Goal: Check status: Check status

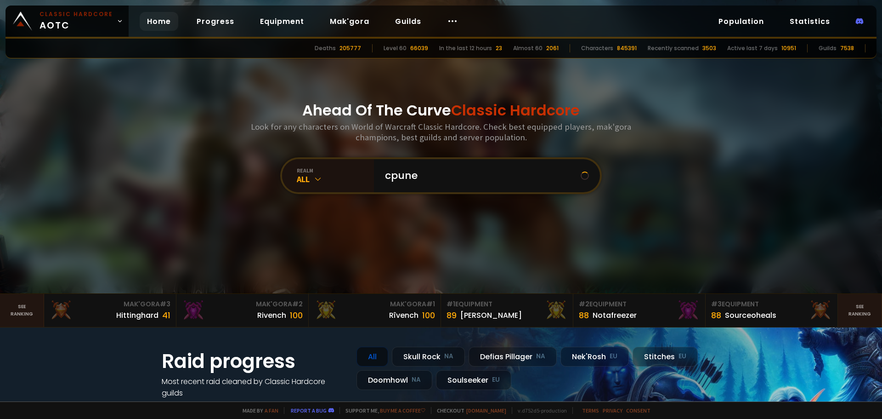
type input "cpunek"
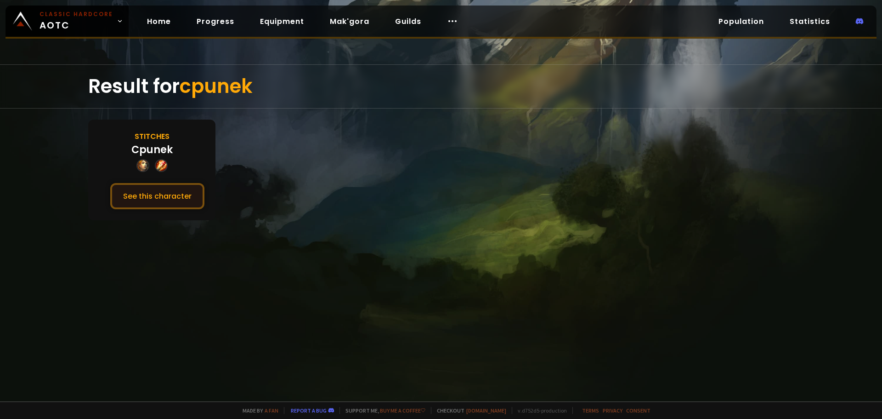
click at [159, 197] on button "See this character" at bounding box center [157, 196] width 94 height 26
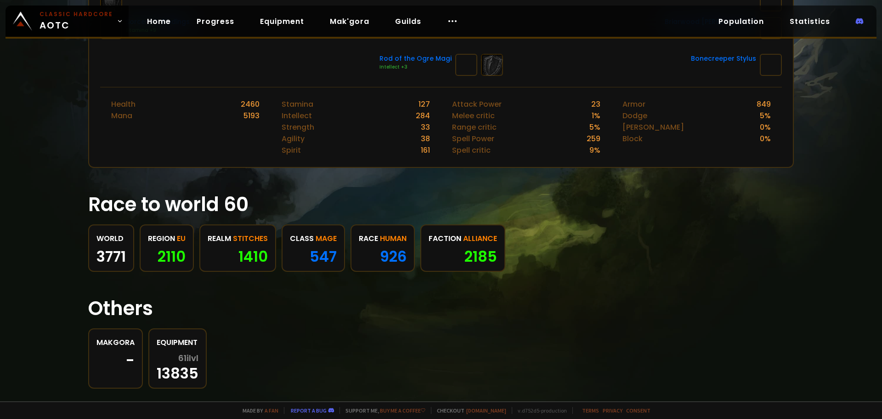
scroll to position [368, 0]
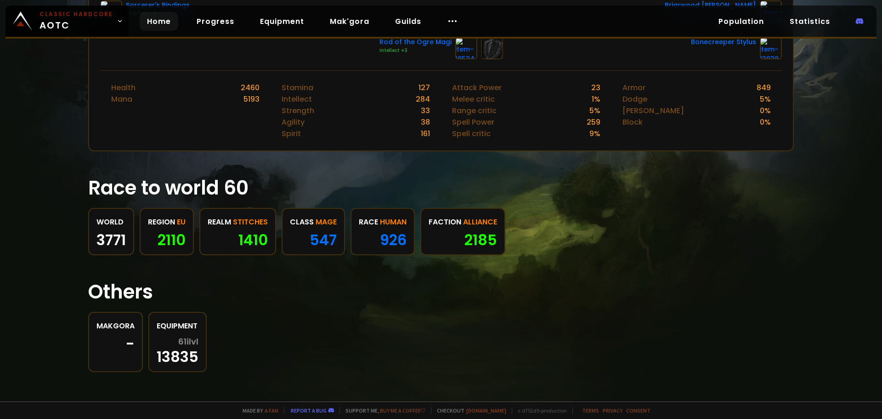
click at [161, 23] on link "Home" at bounding box center [159, 21] width 39 height 19
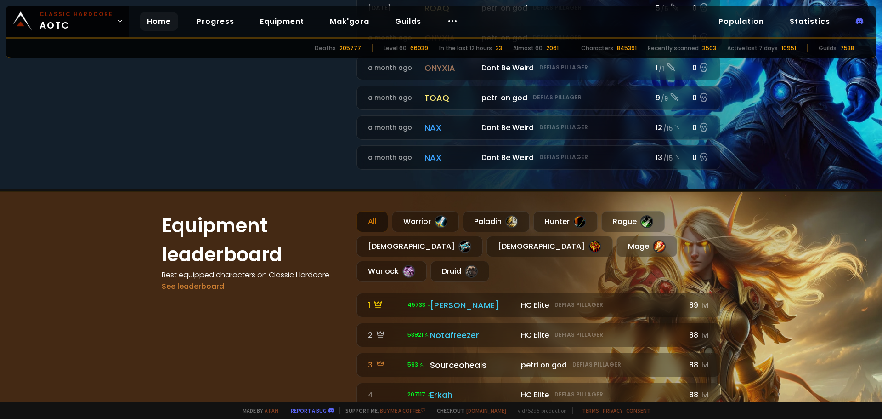
scroll to position [414, 0]
